Goal: Transaction & Acquisition: Download file/media

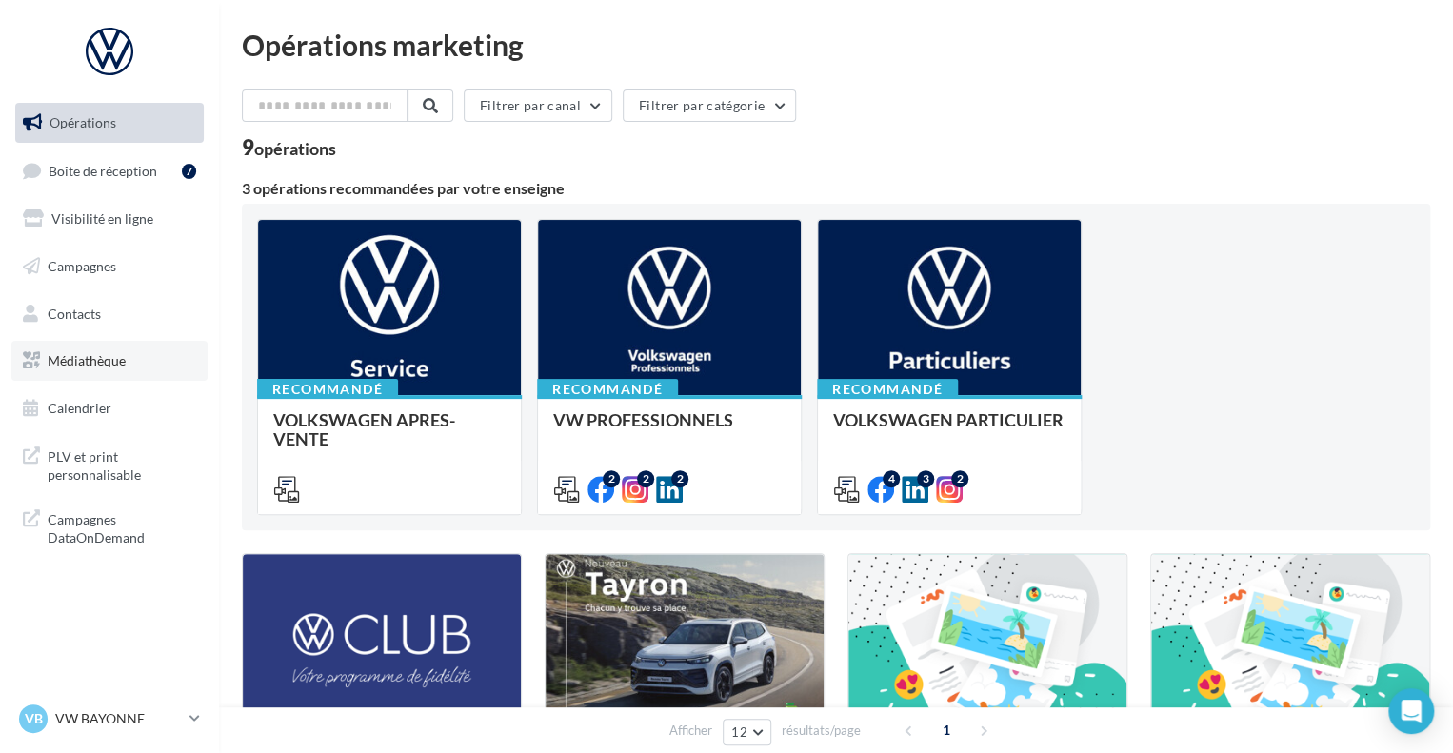
click at [91, 361] on span "Médiathèque" at bounding box center [87, 360] width 78 height 16
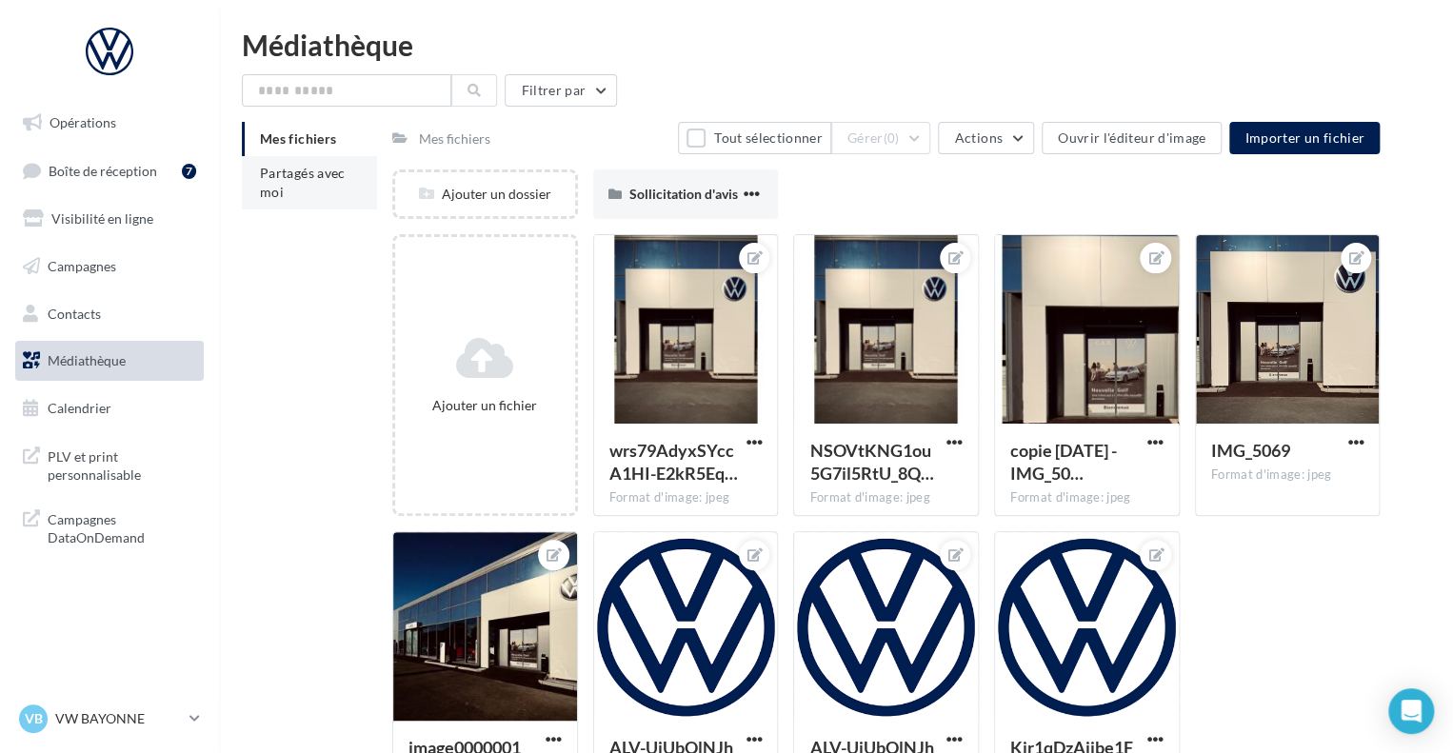
click at [286, 183] on li "Partagés avec moi" at bounding box center [309, 182] width 135 height 53
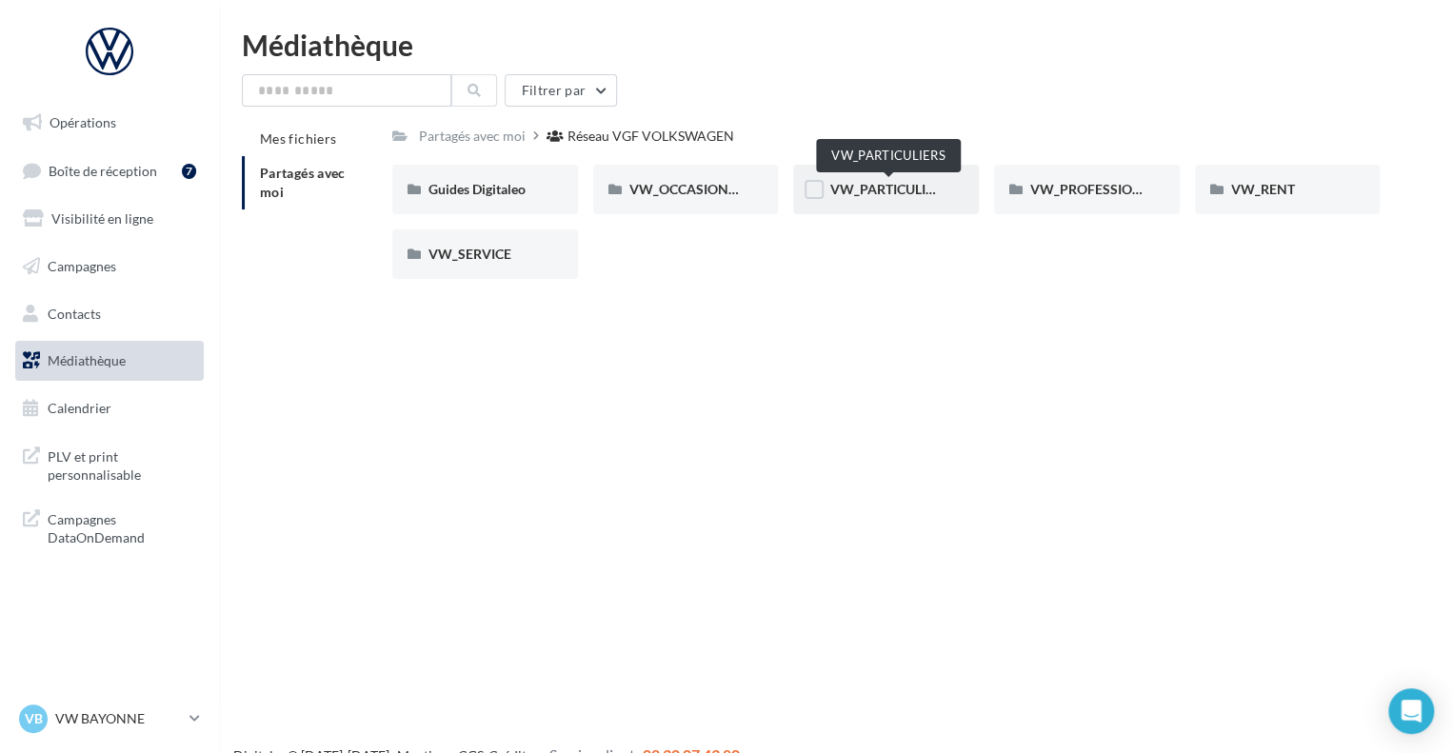
click at [857, 189] on span "VW_PARTICULIERS" at bounding box center [888, 189] width 119 height 16
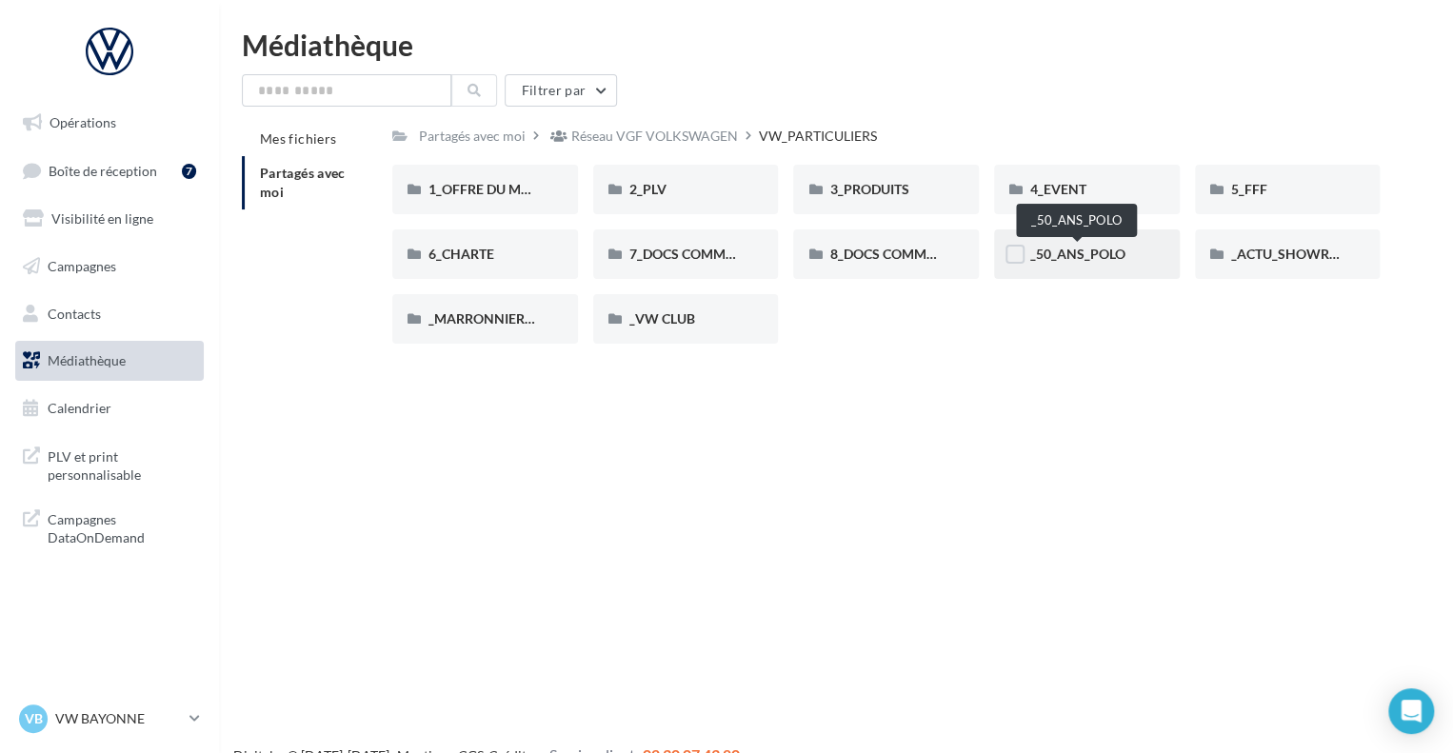
click at [1047, 254] on span "_50_ANS_POLO" at bounding box center [1077, 254] width 95 height 16
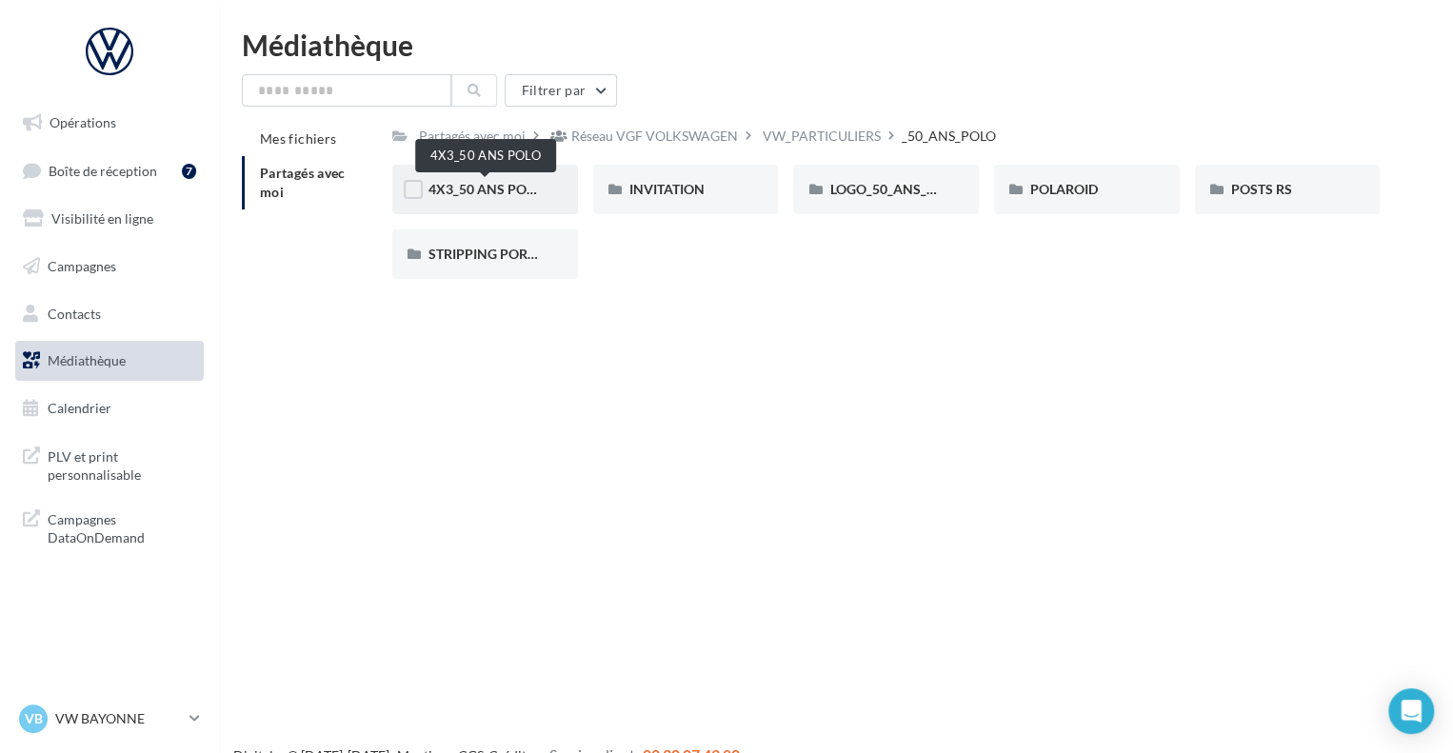
click at [505, 192] on span "4X3_50 ANS POLO" at bounding box center [485, 189] width 114 height 16
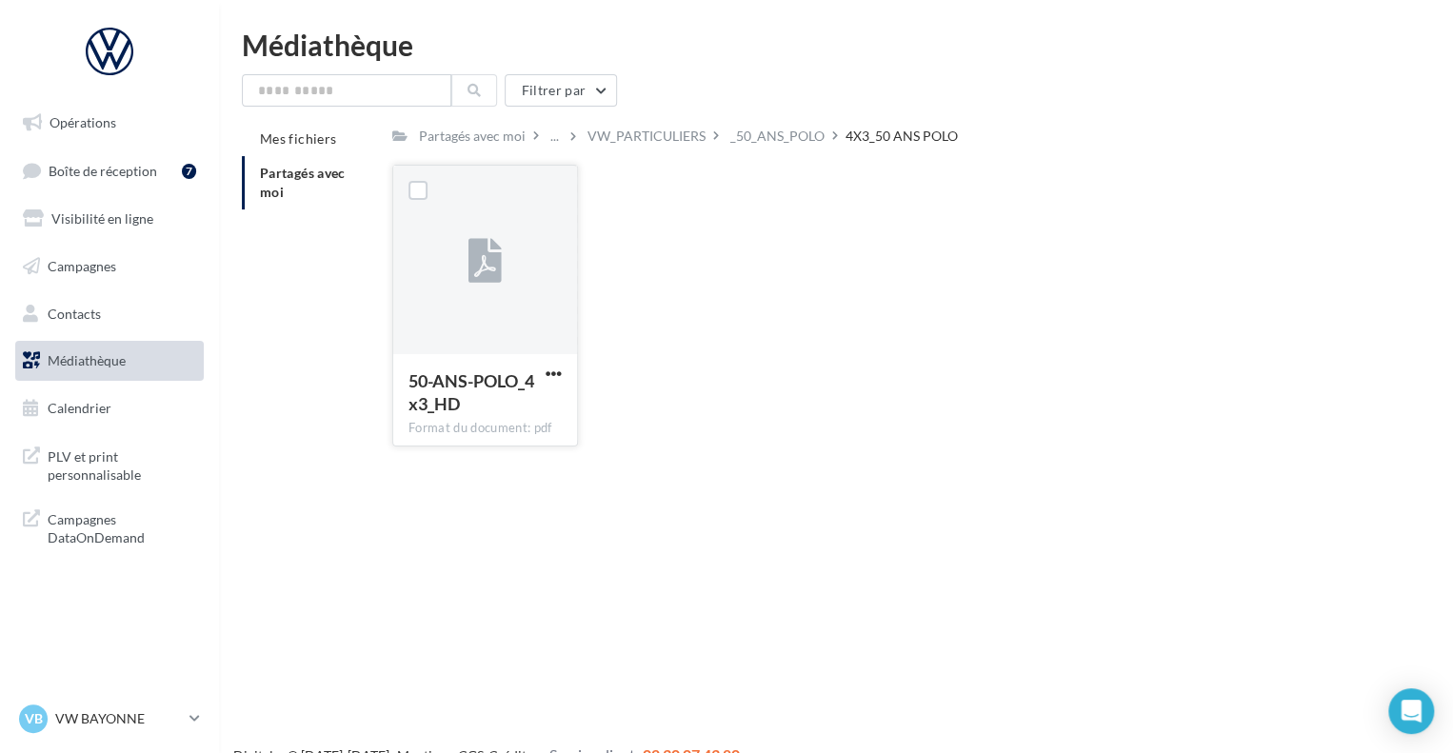
click at [491, 251] on icon at bounding box center [484, 262] width 33 height 44
click at [556, 369] on span "button" at bounding box center [554, 374] width 16 height 16
click at [443, 414] on button "Télécharger" at bounding box center [470, 412] width 190 height 50
click at [92, 353] on span "Médiathèque" at bounding box center [87, 360] width 78 height 16
